Goal: Task Accomplishment & Management: Complete application form

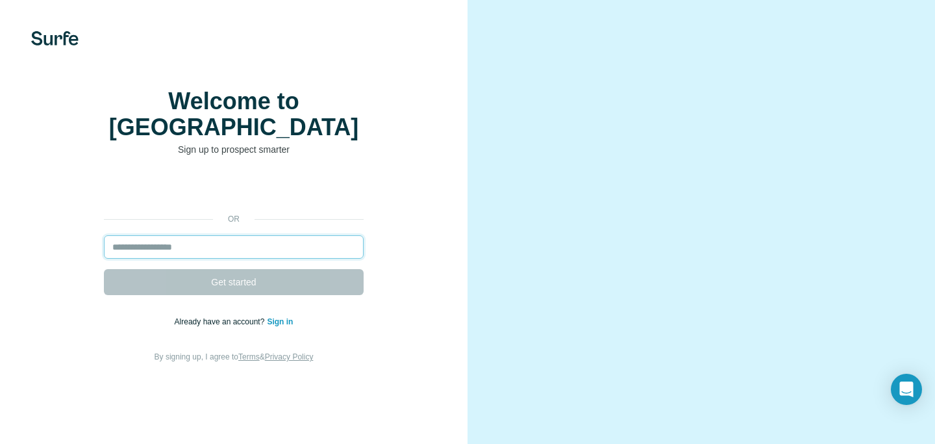
click at [312, 255] on input "email" at bounding box center [234, 246] width 260 height 23
click at [425, 192] on div "or Get started Already have an account? Sign in By signing up, I agree to Terms…" at bounding box center [234, 270] width 416 height 187
click at [316, 258] on input "email" at bounding box center [234, 246] width 260 height 23
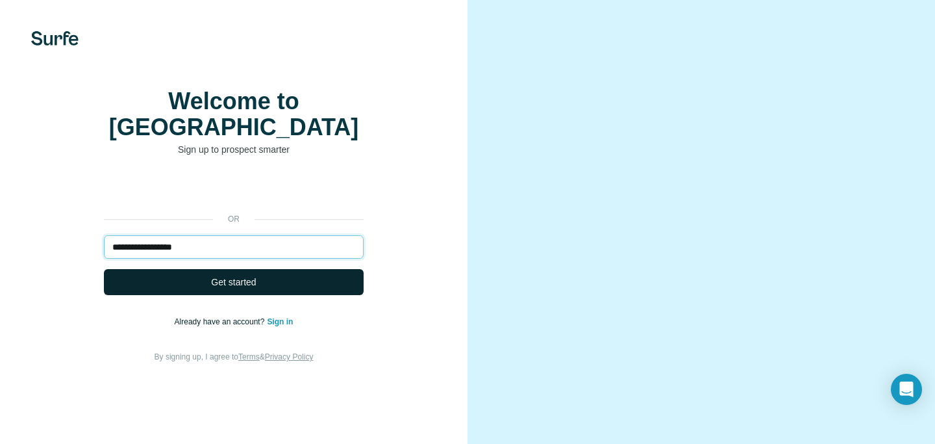
type input "**********"
click at [280, 286] on button "Get started" at bounding box center [234, 282] width 260 height 26
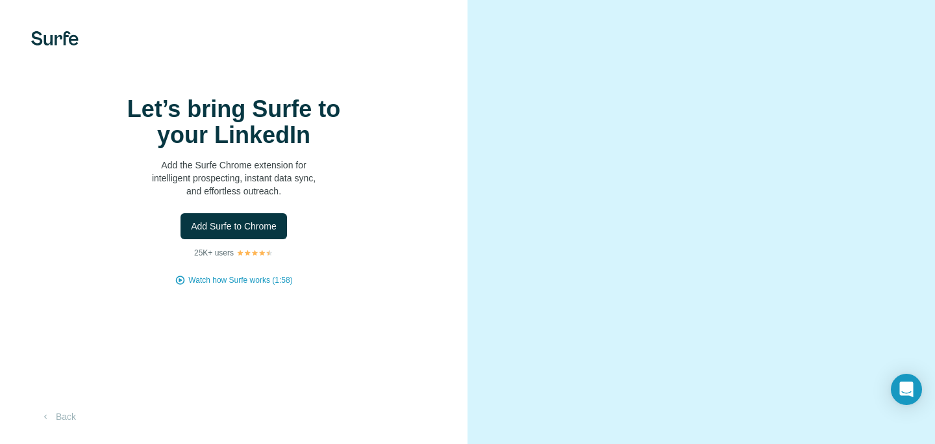
scroll to position [60, 0]
click at [68, 411] on button "Back" at bounding box center [58, 416] width 54 height 23
